Goal: Information Seeking & Learning: Compare options

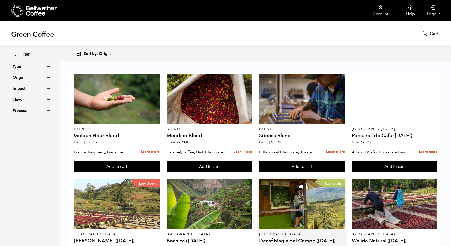
scroll to position [191, 0]
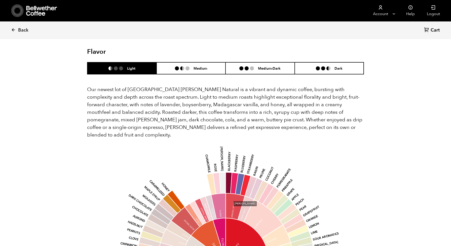
scroll to position [405, 0]
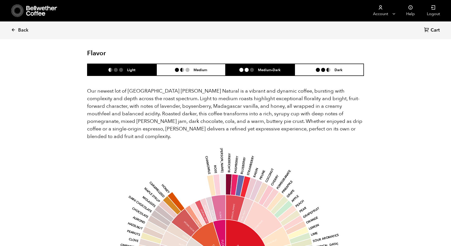
click at [266, 64] on li "Medium-Dark" at bounding box center [260, 70] width 69 height 12
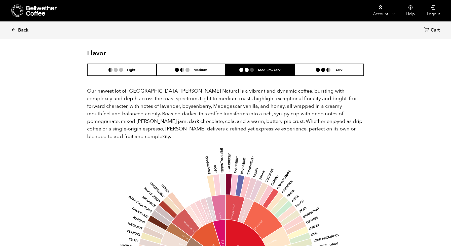
click at [14, 28] on icon at bounding box center [13, 29] width 5 height 5
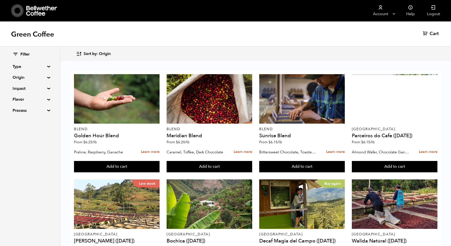
scroll to position [361, 0]
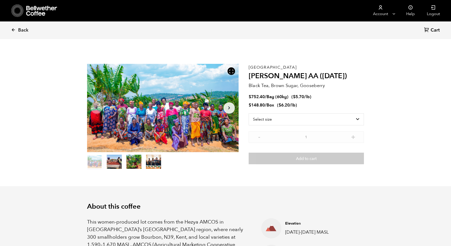
scroll to position [219, 268]
click at [13, 30] on icon at bounding box center [13, 29] width 5 height 5
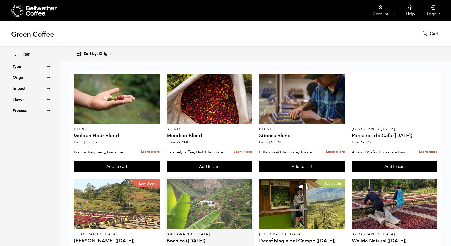
scroll to position [62, 0]
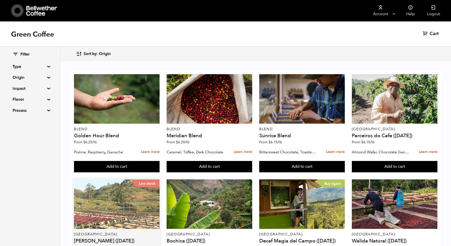
click at [110, 179] on div "Low stock" at bounding box center [117, 203] width 86 height 49
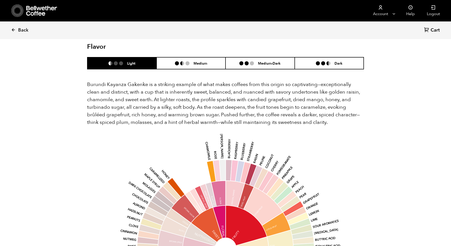
scroll to position [292, 0]
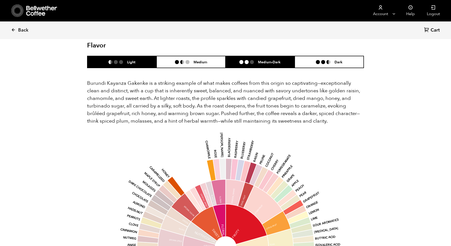
click at [265, 60] on h6 "Medium-Dark" at bounding box center [269, 62] width 23 height 4
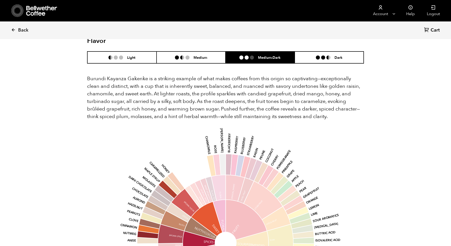
scroll to position [302, 0]
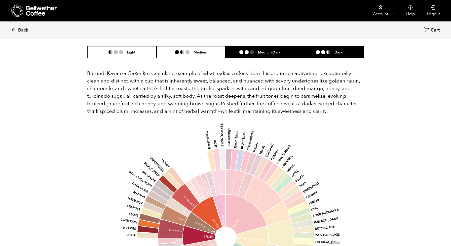
click at [324, 47] on li "Dark" at bounding box center [329, 52] width 69 height 12
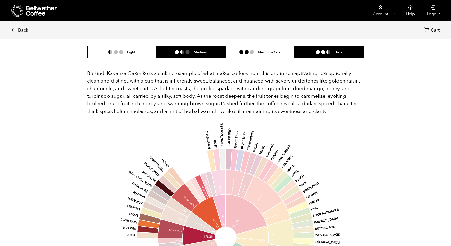
click at [177, 47] on li "Medium" at bounding box center [191, 52] width 69 height 12
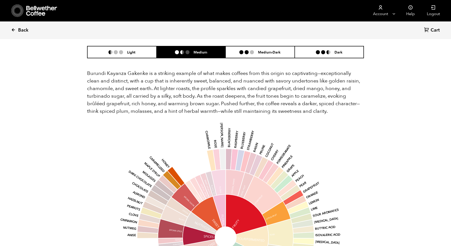
click at [13, 29] on icon at bounding box center [13, 29] width 5 height 5
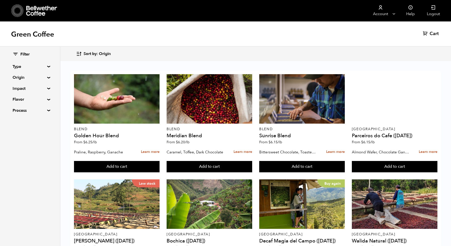
scroll to position [284, 0]
